Goal: Task Accomplishment & Management: Use online tool/utility

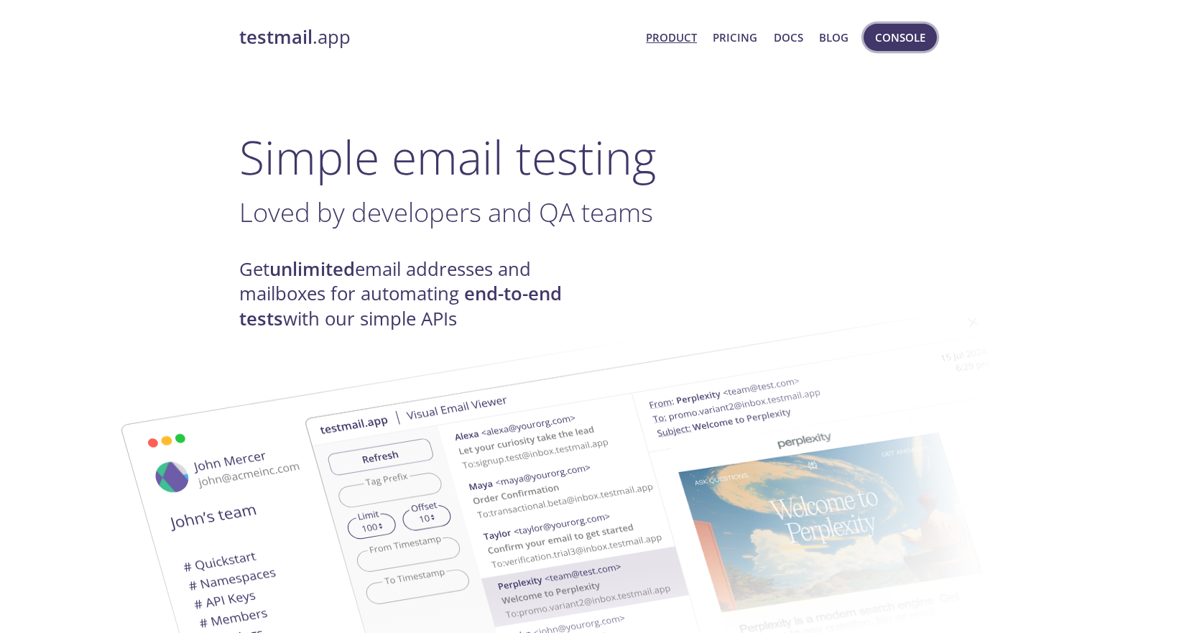
click at [886, 45] on span "Console" at bounding box center [900, 37] width 50 height 19
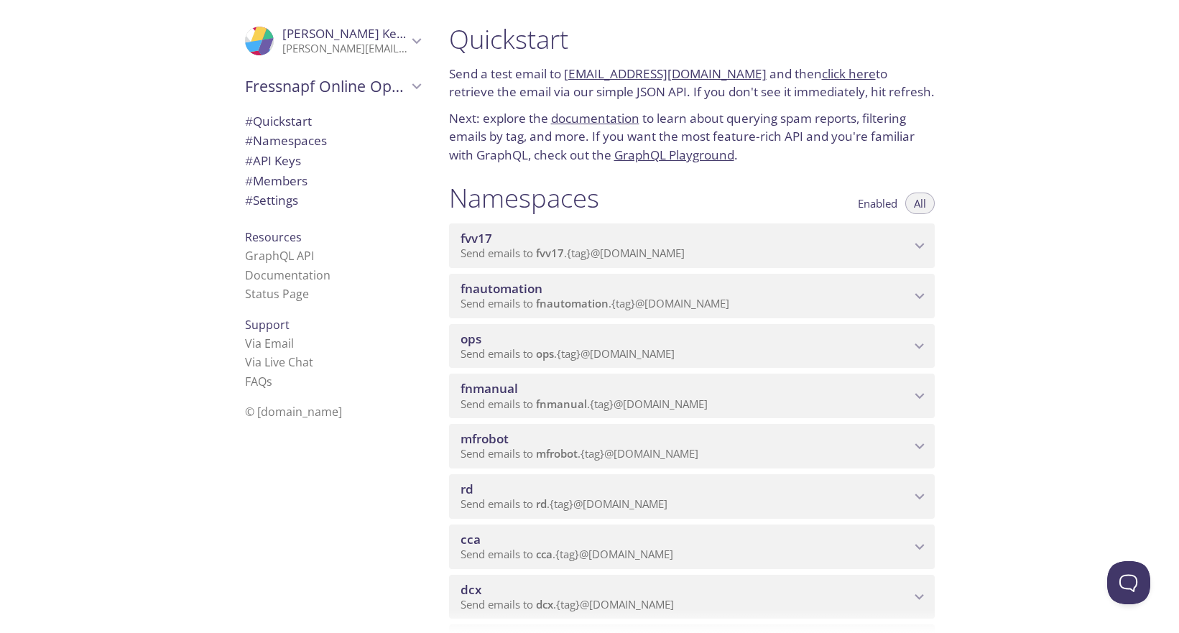
click at [549, 547] on span "cca" at bounding box center [544, 554] width 17 height 14
click at [737, 576] on span "View Emails (Visual)" at bounding box center [760, 581] width 106 height 17
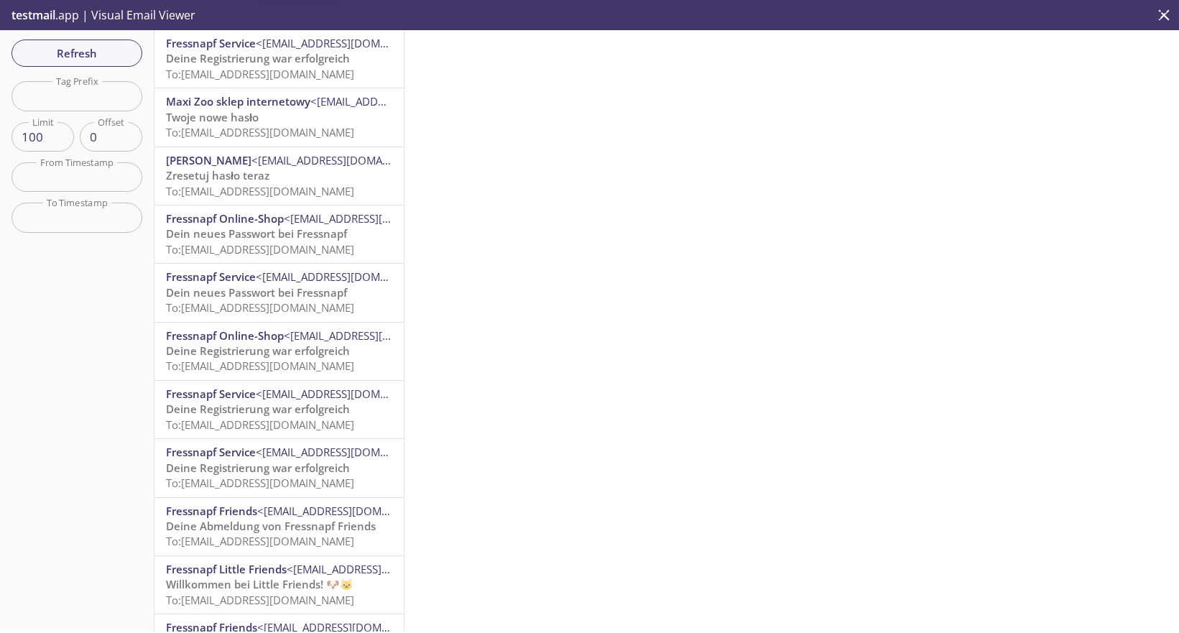
click at [319, 50] on span "Fressnapf Service <[EMAIL_ADDRESS][DOMAIN_NAME]>" at bounding box center [279, 43] width 226 height 15
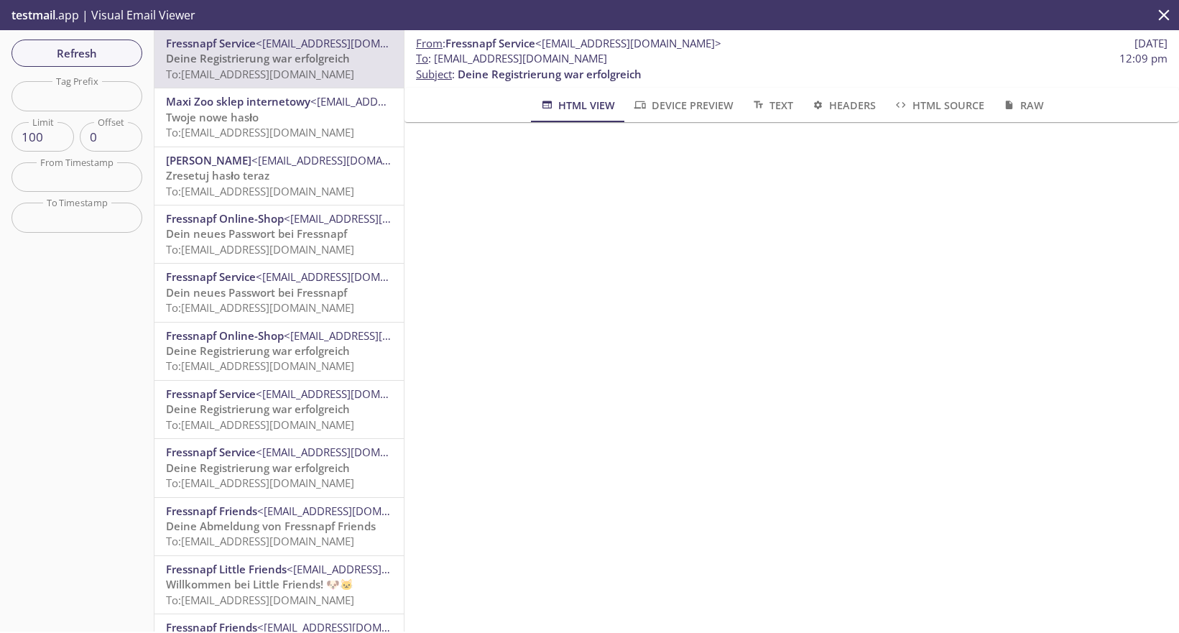
drag, startPoint x: 435, startPoint y: 61, endPoint x: 674, endPoint y: 62, distance: 239.9
click at [674, 62] on span "To : [EMAIL_ADDRESS][DOMAIN_NAME] 12:09 pm" at bounding box center [791, 58] width 751 height 15
copy span "[EMAIL_ADDRESS][DOMAIN_NAME]"
click at [72, 44] on span "Refresh" at bounding box center [77, 53] width 108 height 19
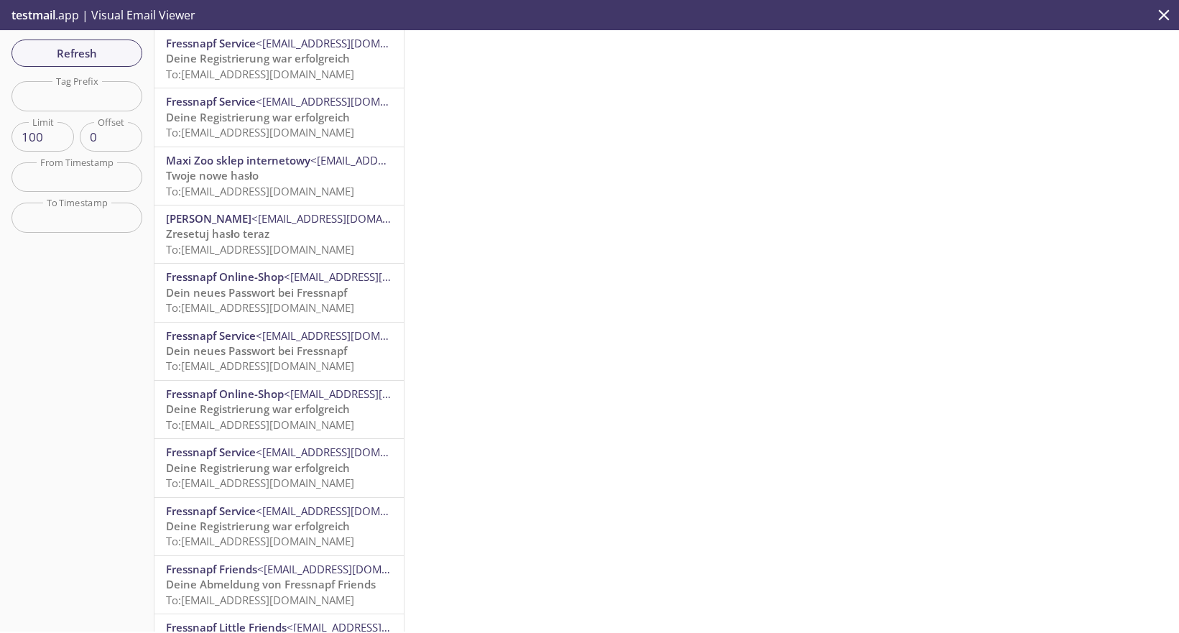
click at [282, 63] on span "Deine Registrierung war erfolgreich" at bounding box center [258, 58] width 184 height 14
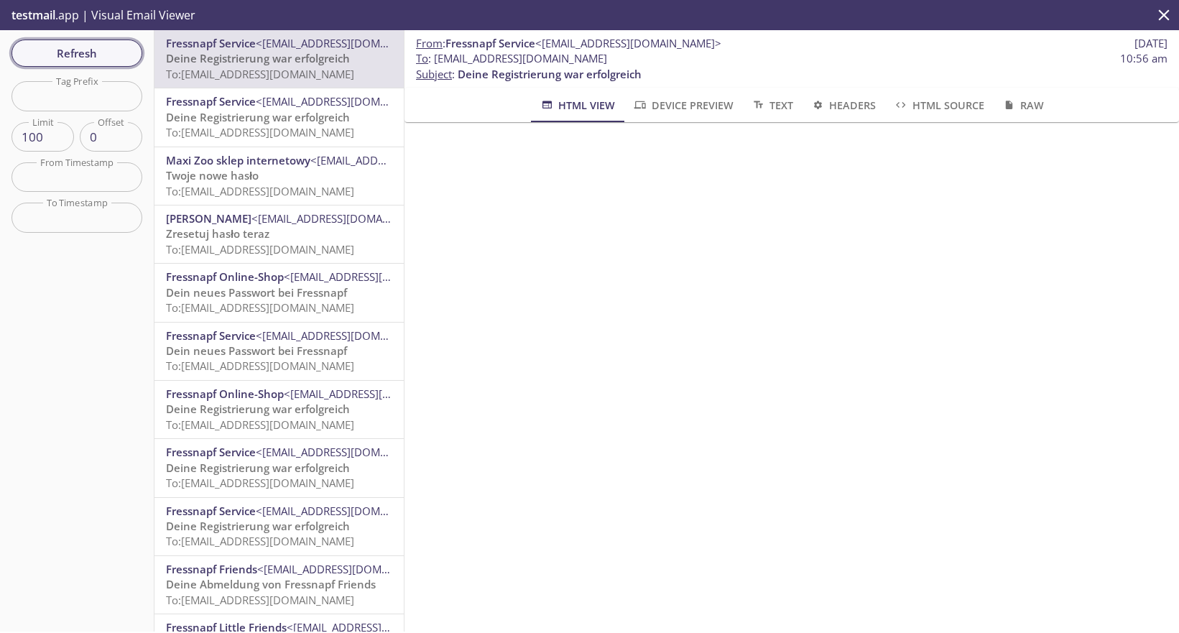
click at [84, 59] on span "Refresh" at bounding box center [77, 53] width 108 height 19
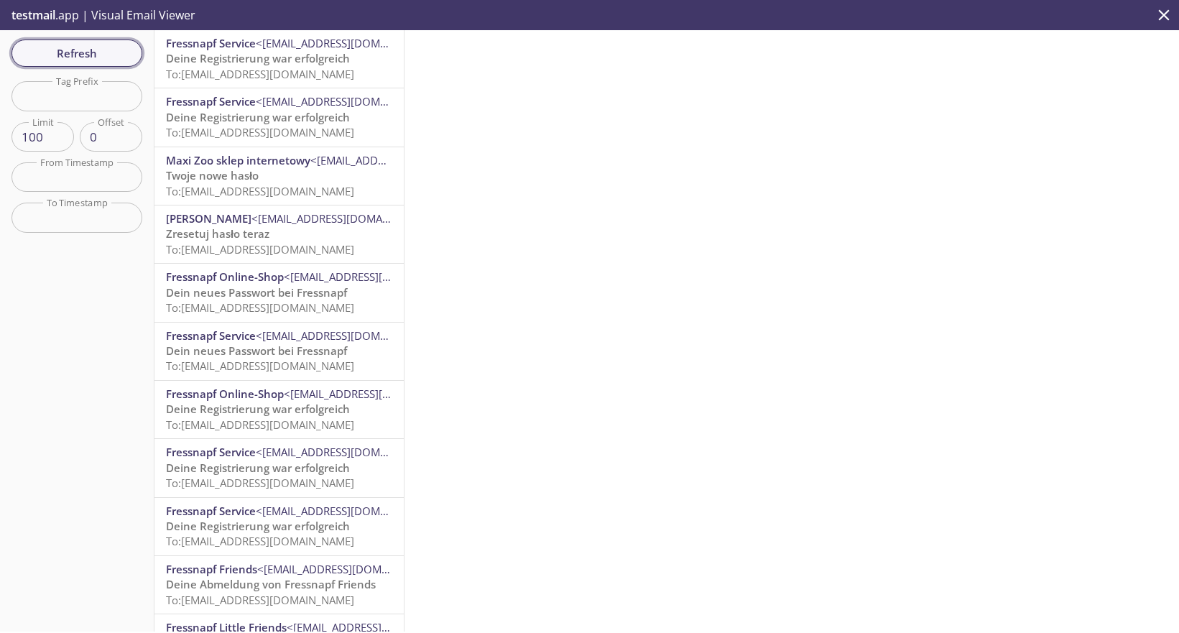
click at [70, 52] on span "Refresh" at bounding box center [77, 53] width 108 height 19
click at [271, 86] on div "Fressnapf Service <[EMAIL_ADDRESS][DOMAIN_NAME]> Deine Registrierung war erfolg…" at bounding box center [278, 58] width 249 height 57
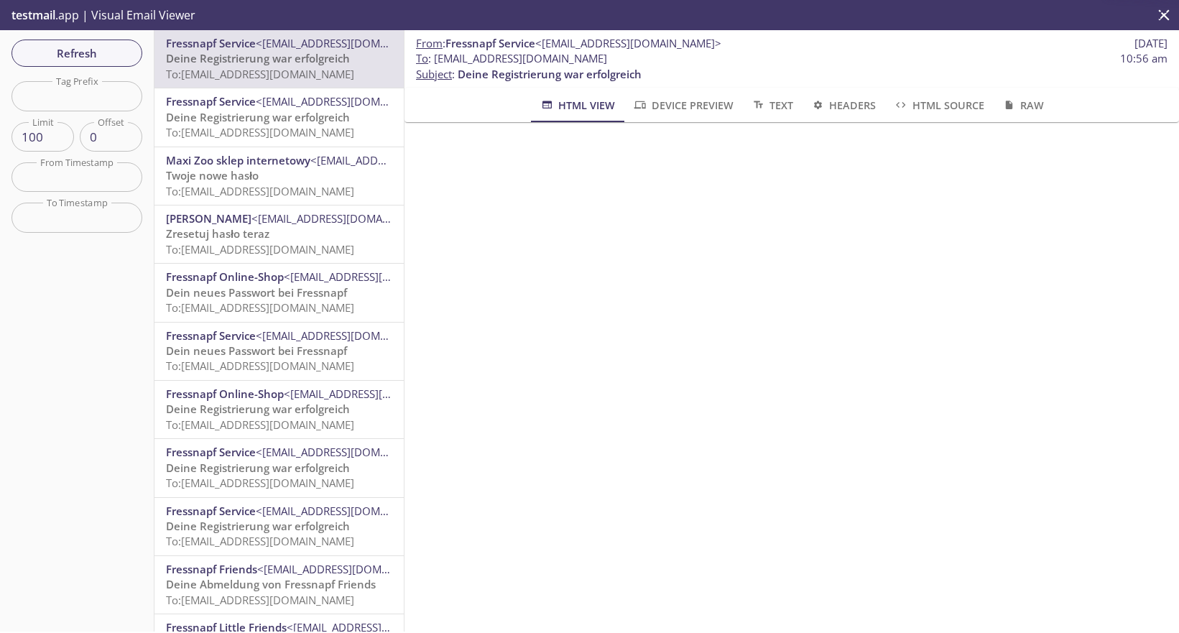
scroll to position [184, 0]
click at [1121, 0] on div "testmail .app | Visual Email Viewer" at bounding box center [589, 15] width 1179 height 30
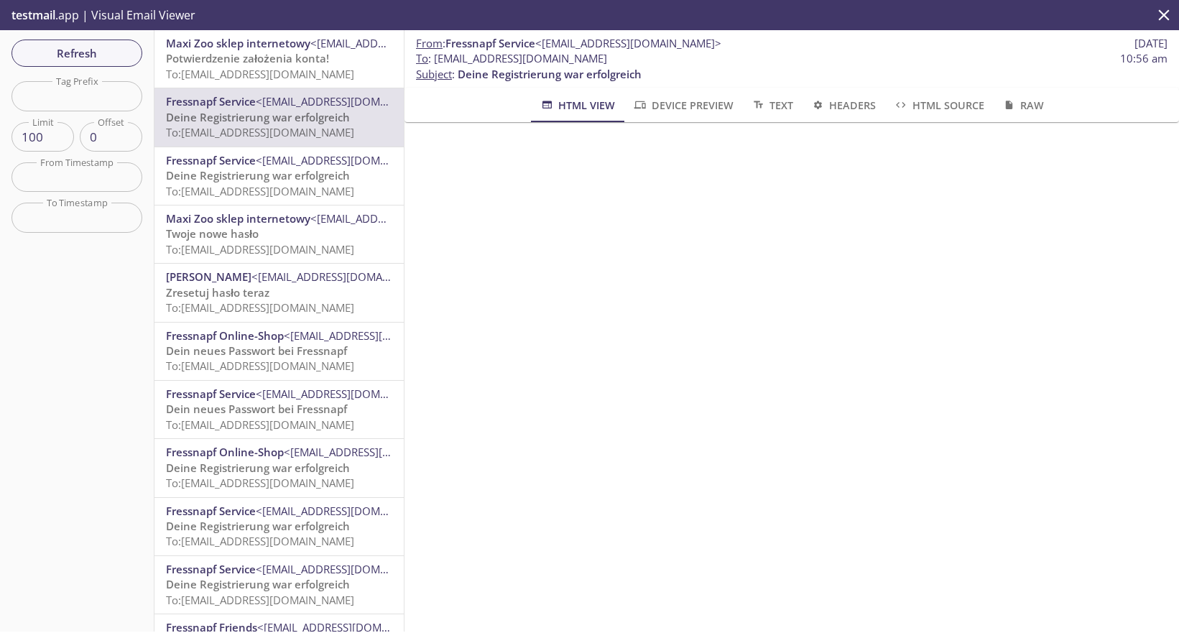
click at [290, 48] on span "Maxi Zoo sklep internetowy" at bounding box center [238, 43] width 144 height 14
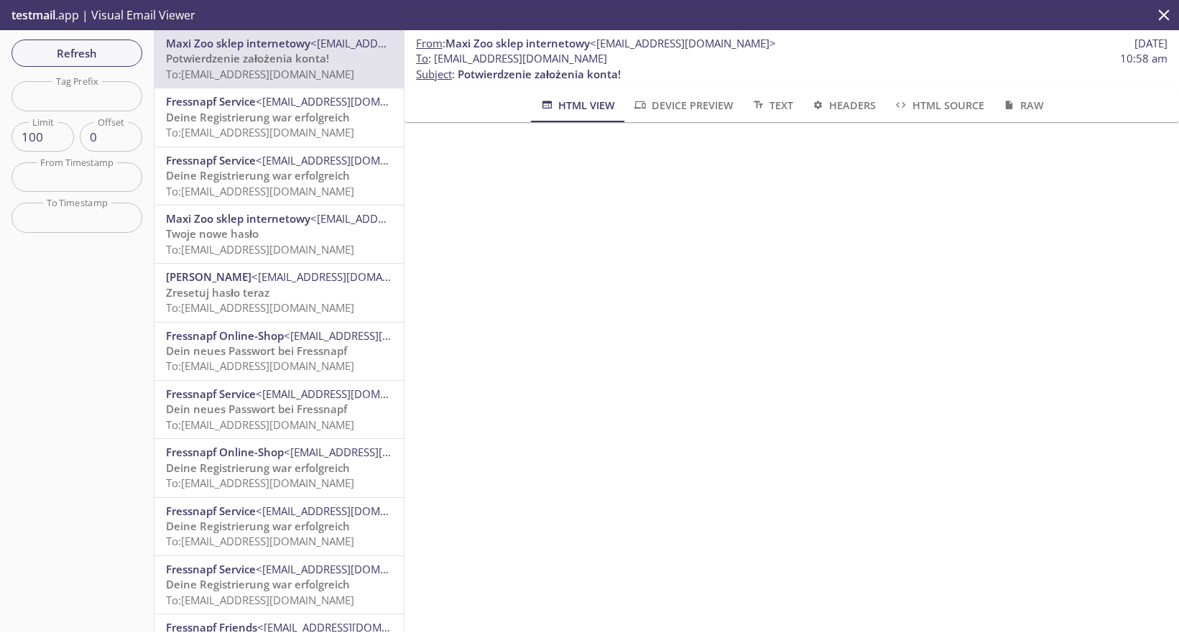
click at [261, 103] on span "<[EMAIL_ADDRESS][DOMAIN_NAME]>" at bounding box center [349, 101] width 186 height 14
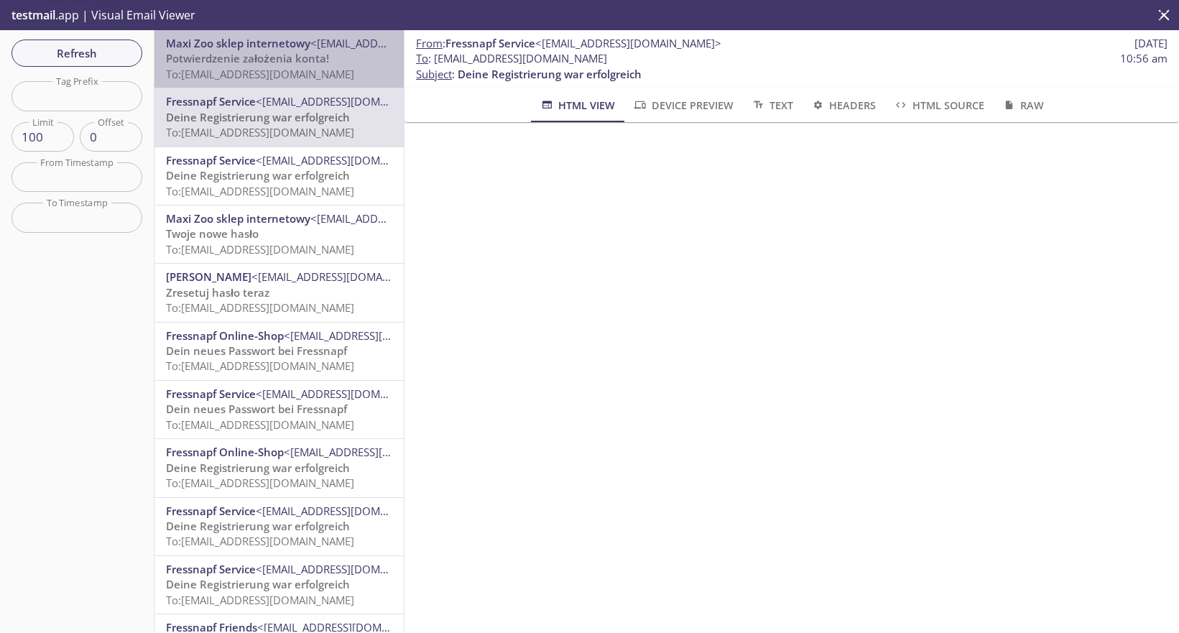
click at [267, 78] on span "To: [EMAIL_ADDRESS][DOMAIN_NAME]" at bounding box center [260, 74] width 188 height 14
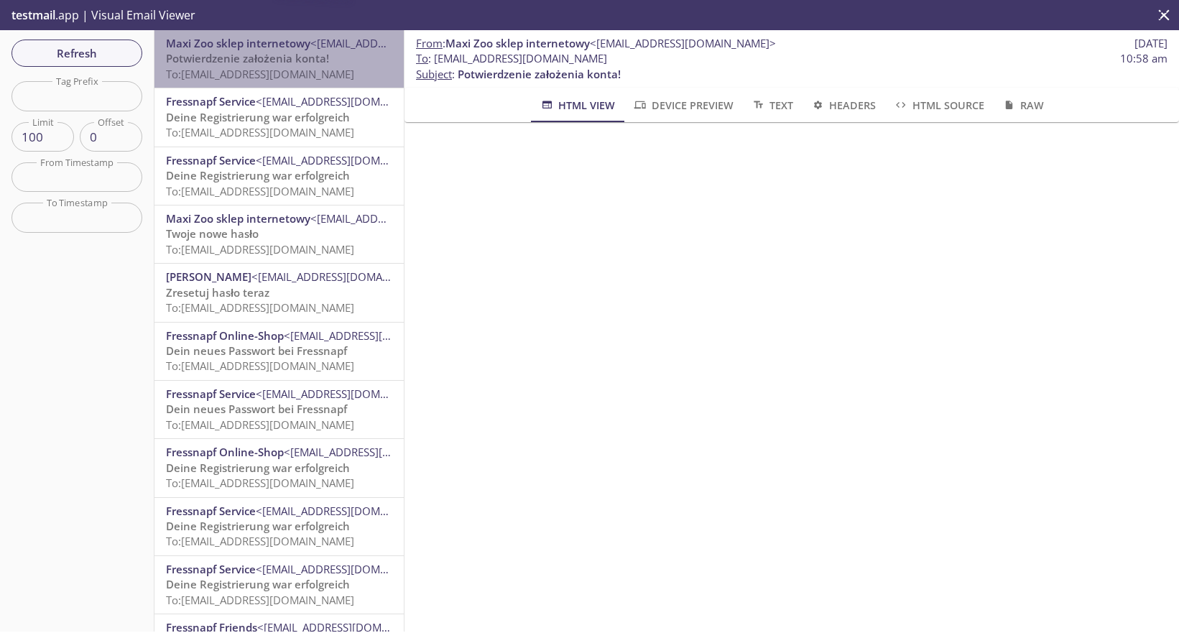
click at [267, 78] on span "To: [EMAIL_ADDRESS][DOMAIN_NAME]" at bounding box center [260, 74] width 188 height 14
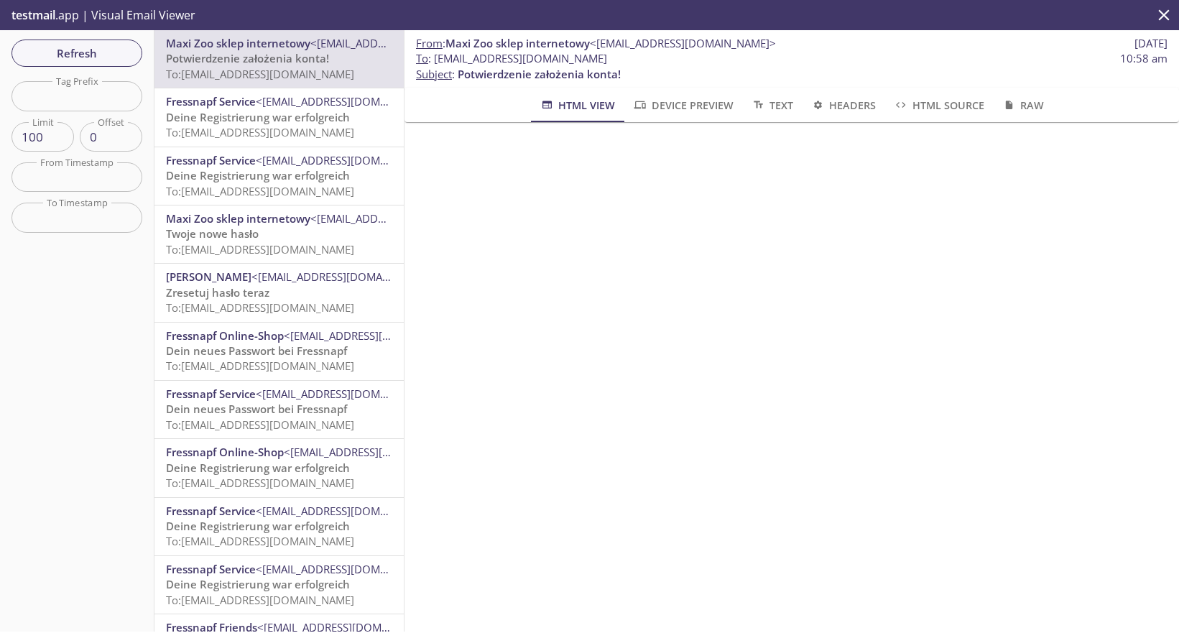
click at [48, 49] on span "Refresh" at bounding box center [77, 53] width 108 height 19
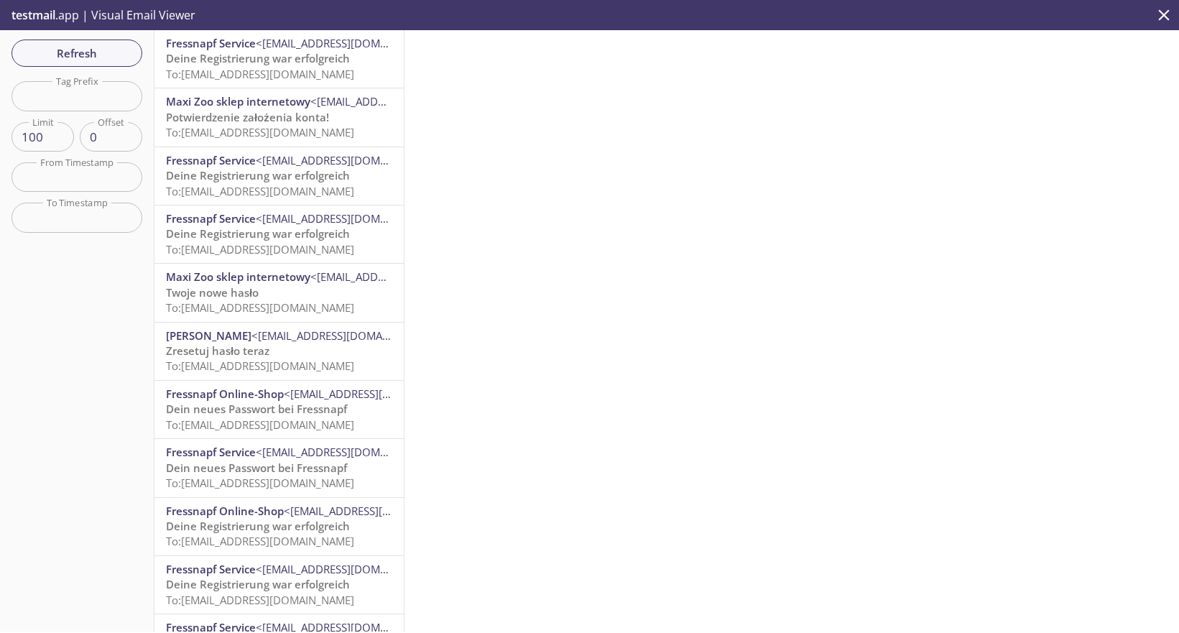
click at [241, 74] on span "To: [EMAIL_ADDRESS][DOMAIN_NAME]" at bounding box center [260, 74] width 188 height 14
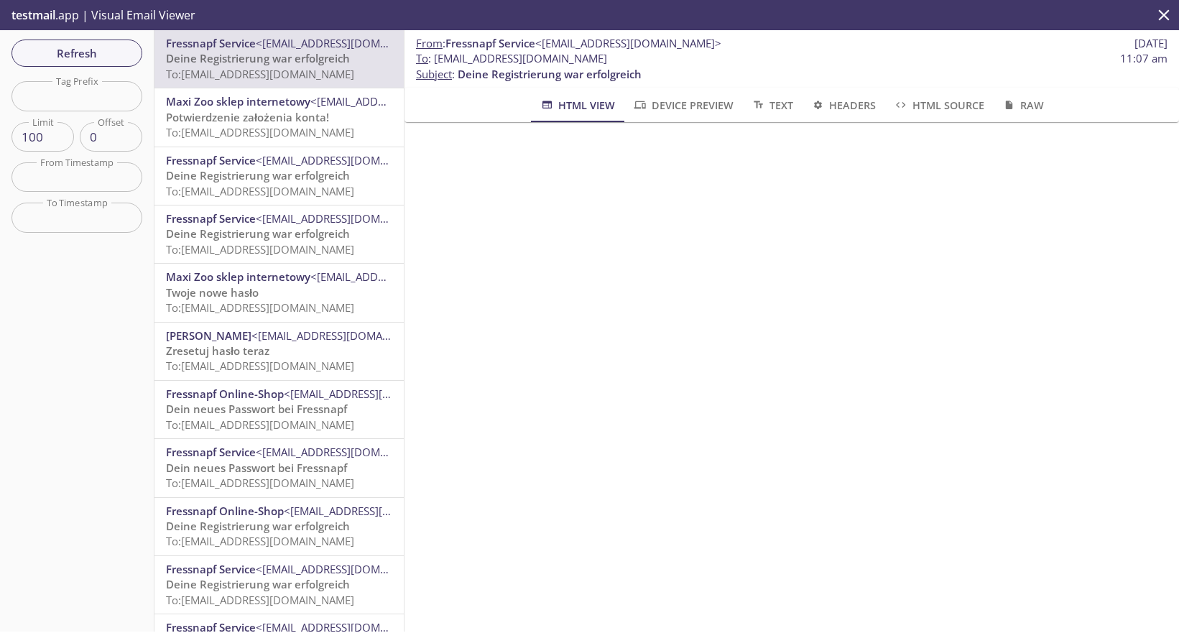
click at [575, 59] on span "To : [EMAIL_ADDRESS][DOMAIN_NAME]" at bounding box center [511, 58] width 191 height 15
click at [653, 68] on p "To : [EMAIL_ADDRESS][DOMAIN_NAME] 11:07 am Subject : Deine Registrierung war er…" at bounding box center [791, 66] width 751 height 31
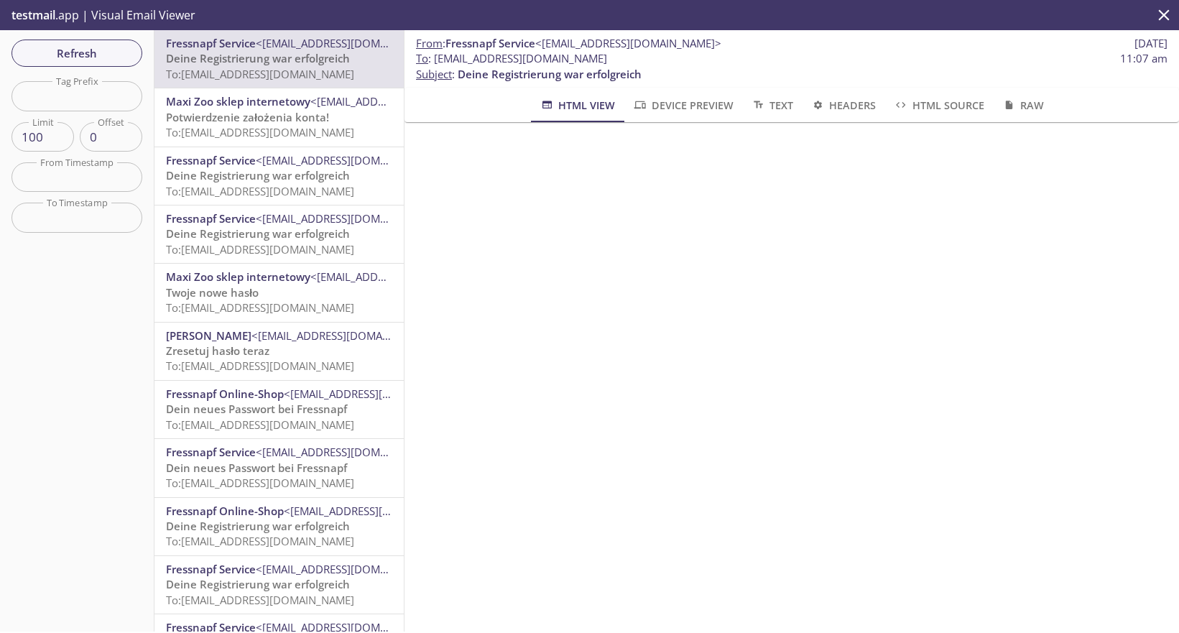
drag, startPoint x: 671, startPoint y: 57, endPoint x: 433, endPoint y: 54, distance: 237.8
click at [433, 54] on span "To : [EMAIL_ADDRESS][DOMAIN_NAME] 11:07 am" at bounding box center [791, 58] width 751 height 15
copy span "[EMAIL_ADDRESS][DOMAIN_NAME]"
click at [306, 60] on span "Deine Registrierung war erfolgreich" at bounding box center [258, 58] width 184 height 14
